Goal: Book appointment/travel/reservation

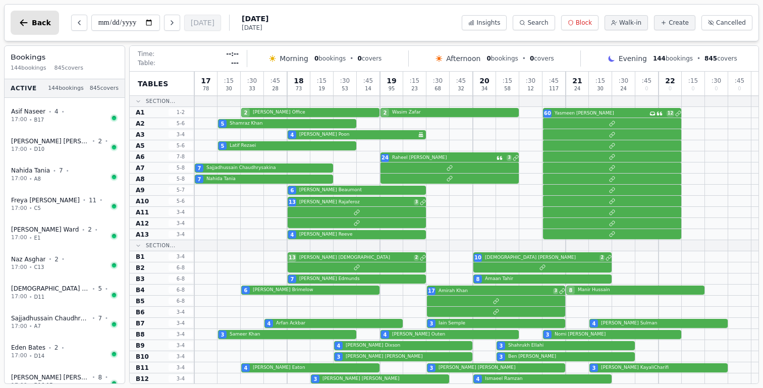
click at [29, 20] on button "Back" at bounding box center [35, 23] width 48 height 24
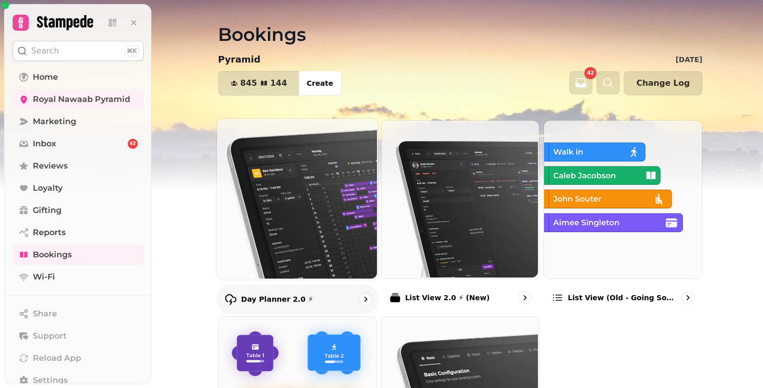
click at [308, 186] on img at bounding box center [296, 198] width 161 height 161
